Goal: Information Seeking & Learning: Learn about a topic

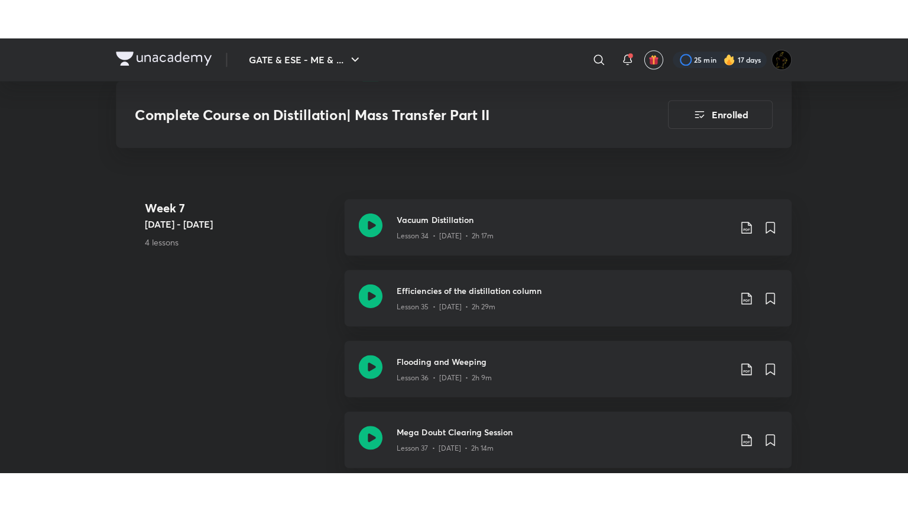
scroll to position [3429, 0]
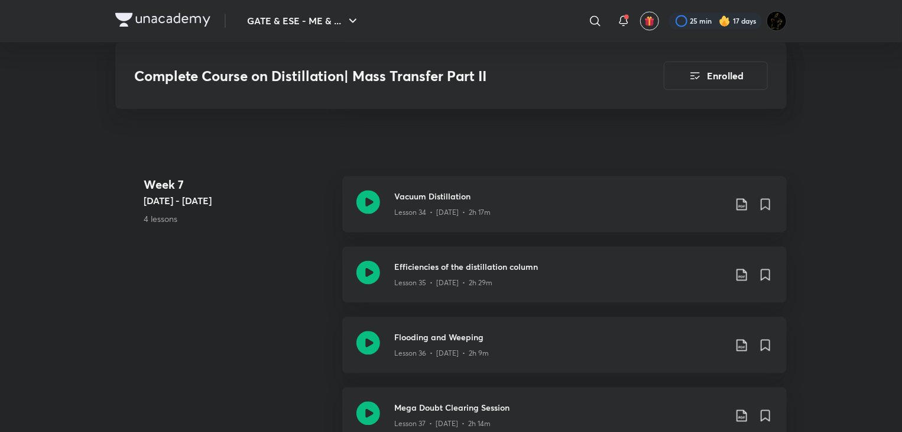
scroll to position [3370, 0]
